Goal: Information Seeking & Learning: Learn about a topic

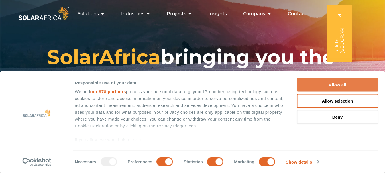
click at [338, 82] on button "Allow all" at bounding box center [338, 85] width 82 height 14
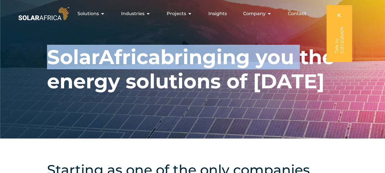
drag, startPoint x: 385, startPoint y: 14, endPoint x: 386, endPoint y: 29, distance: 15.4
click at [369, 28] on div "SolarAfrica bringing you the energy solutions of tomorrow" at bounding box center [192, 69] width 385 height 139
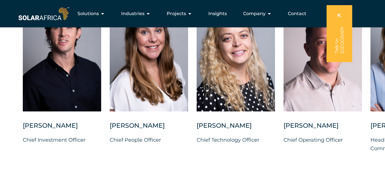
scroll to position [1436, 0]
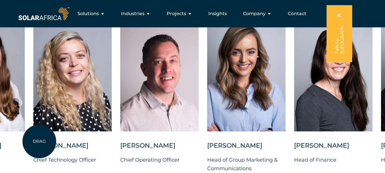
drag, startPoint x: 203, startPoint y: 139, endPoint x: 39, endPoint y: 141, distance: 163.5
click at [39, 131] on div at bounding box center [72, 75] width 78 height 114
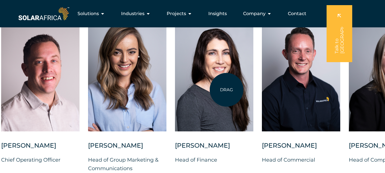
drag, startPoint x: 335, startPoint y: 104, endPoint x: 227, endPoint y: 90, distance: 109.5
click at [227, 90] on div at bounding box center [214, 75] width 78 height 114
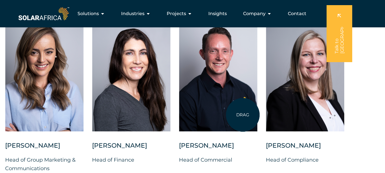
drag, startPoint x: 331, startPoint y: 98, endPoint x: 169, endPoint y: 122, distance: 163.8
click at [169, 122] on div "Charl Alheit Chief Investment Officer Candice Seggie Chief People Officer Suné …" at bounding box center [5, 100] width 742 height 164
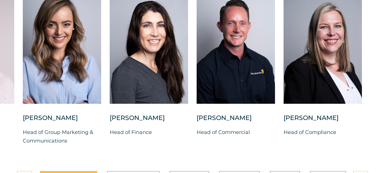
scroll to position [1476, 0]
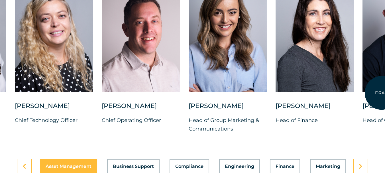
drag, startPoint x: 216, startPoint y: 72, endPoint x: 382, endPoint y: 93, distance: 167.3
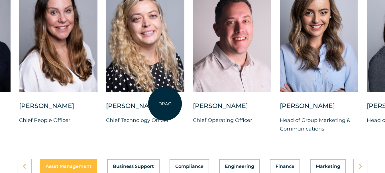
drag, startPoint x: 82, startPoint y: 71, endPoint x: 165, endPoint y: 104, distance: 89.1
click at [165, 92] on div at bounding box center [145, 35] width 78 height 114
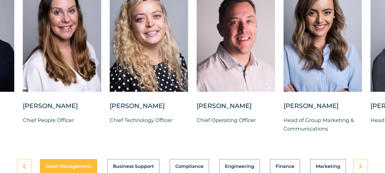
drag, startPoint x: 384, startPoint y: 118, endPoint x: 363, endPoint y: -34, distance: 152.6
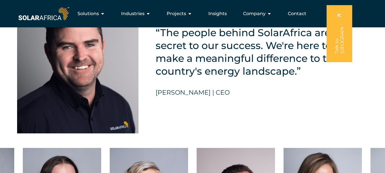
scroll to position [1293, 0]
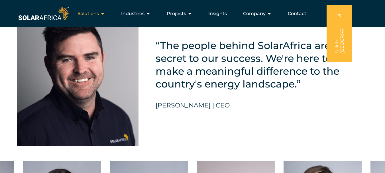
click at [103, 14] on icon "Menu" at bounding box center [102, 13] width 5 height 5
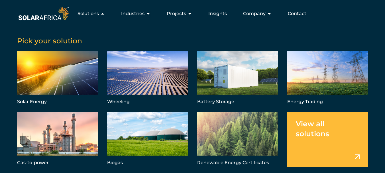
scroll to position [1258, 0]
click at [341, 132] on link "Menu" at bounding box center [328, 139] width 81 height 55
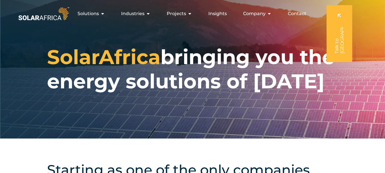
drag, startPoint x: 0, startPoint y: 0, endPoint x: 376, endPoint y: -28, distance: 377.3
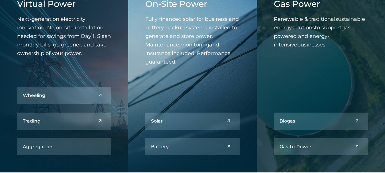
scroll to position [247, 0]
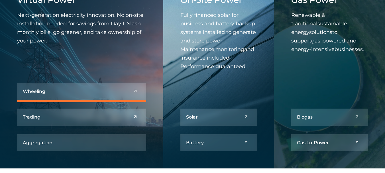
click at [109, 93] on link at bounding box center [81, 91] width 129 height 17
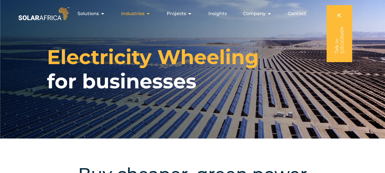
click at [150, 12] on icon "Menu" at bounding box center [148, 13] width 5 height 5
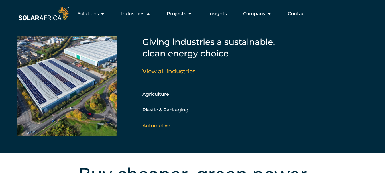
click at [166, 126] on link "Automotive" at bounding box center [157, 125] width 28 height 5
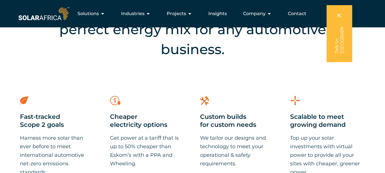
scroll to position [369, 0]
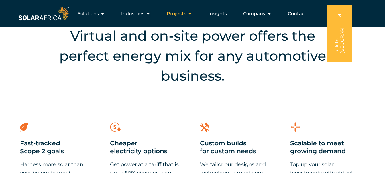
click at [191, 14] on icon "Menu" at bounding box center [190, 13] width 5 height 5
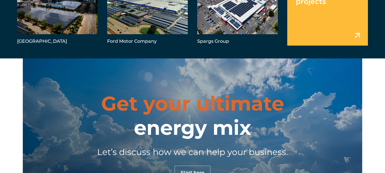
scroll to position [1302, 0]
